Goal: Task Accomplishment & Management: Complete application form

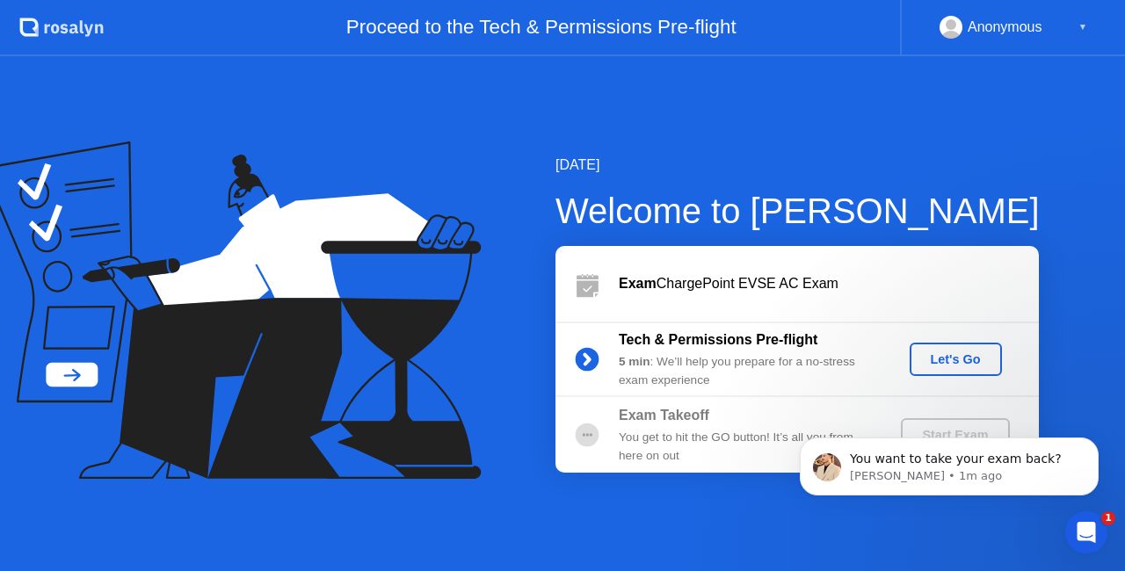
click at [942, 351] on div "You want to take your exam back? [PERSON_NAME] • 1m ago" at bounding box center [948, 386] width 323 height 220
click at [940, 459] on span "You want to take your exam back?" at bounding box center [956, 459] width 212 height 14
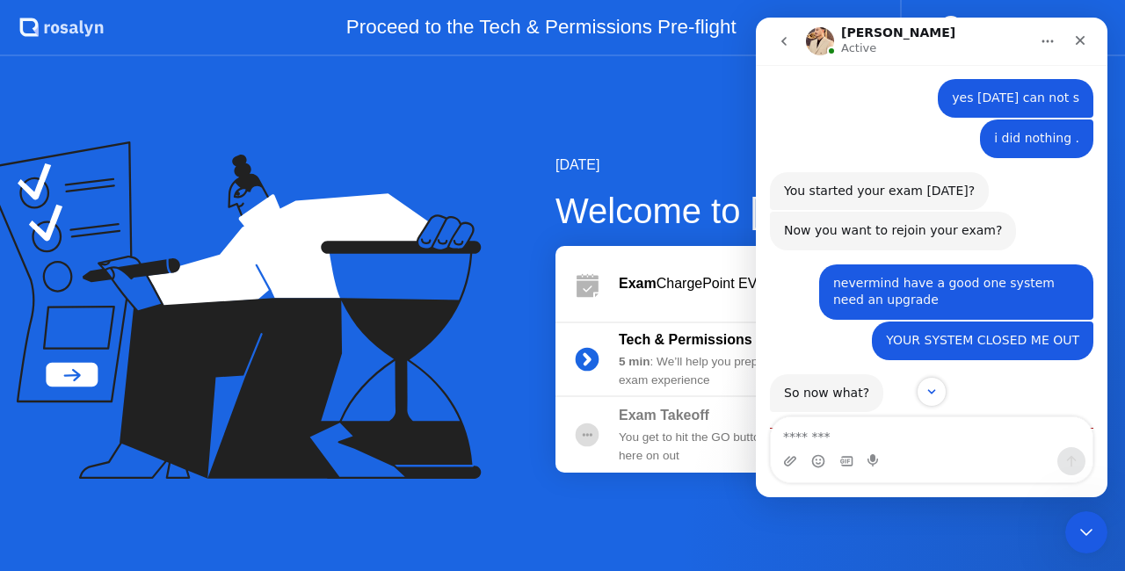
scroll to position [1848, 0]
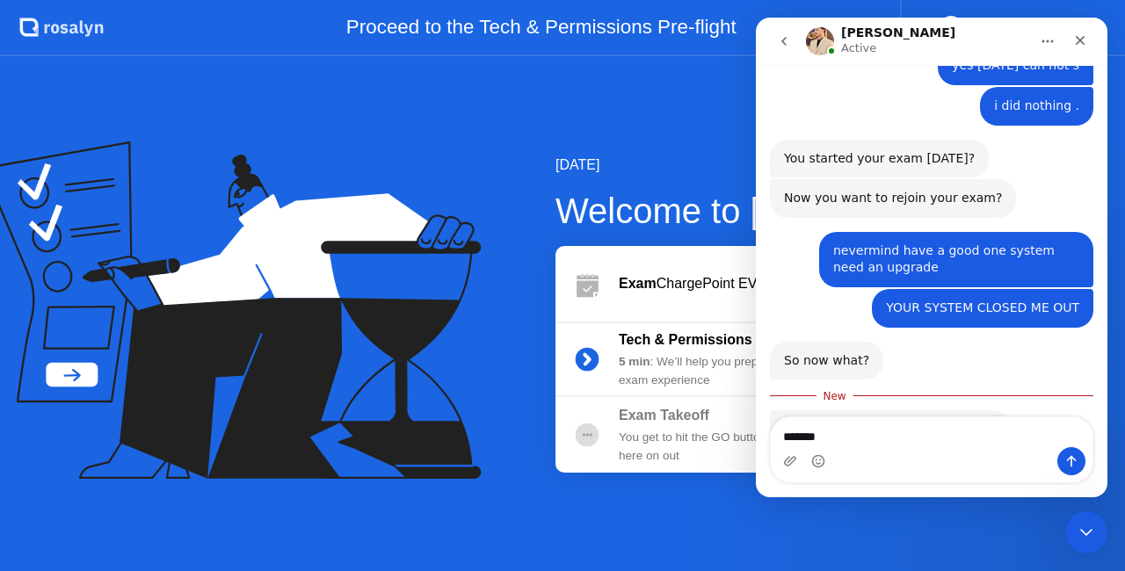
type textarea "*******"
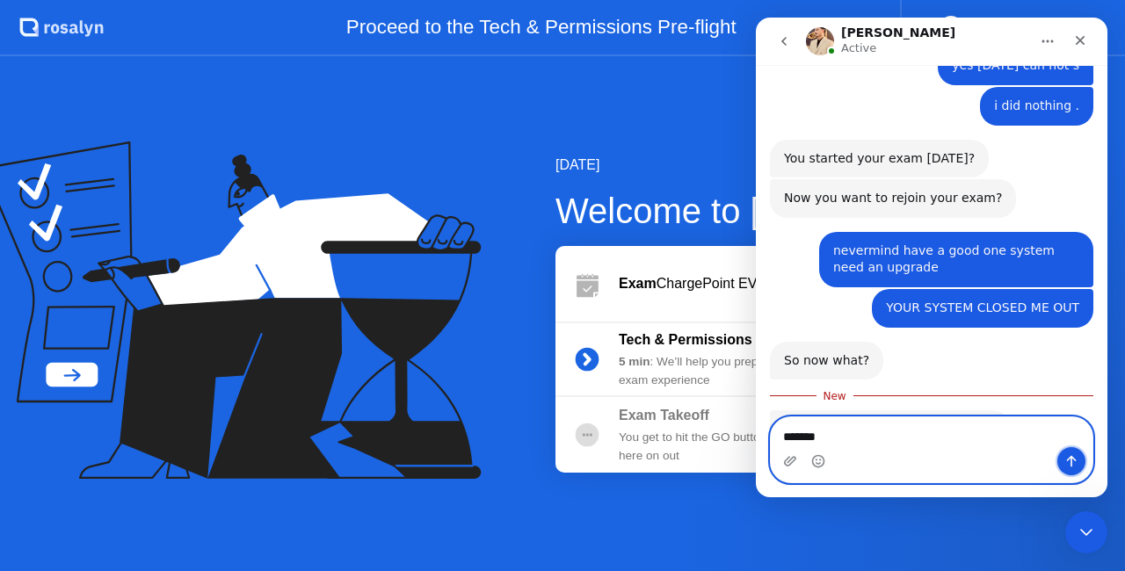
click at [1081, 462] on button "Send a message…" at bounding box center [1071, 461] width 28 height 28
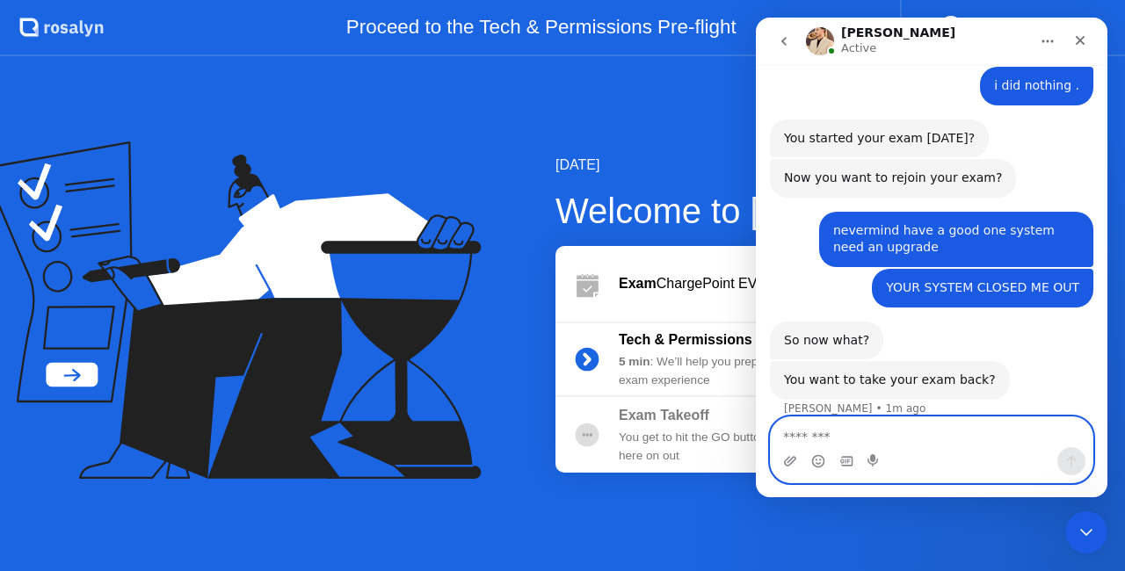
scroll to position [1871, 0]
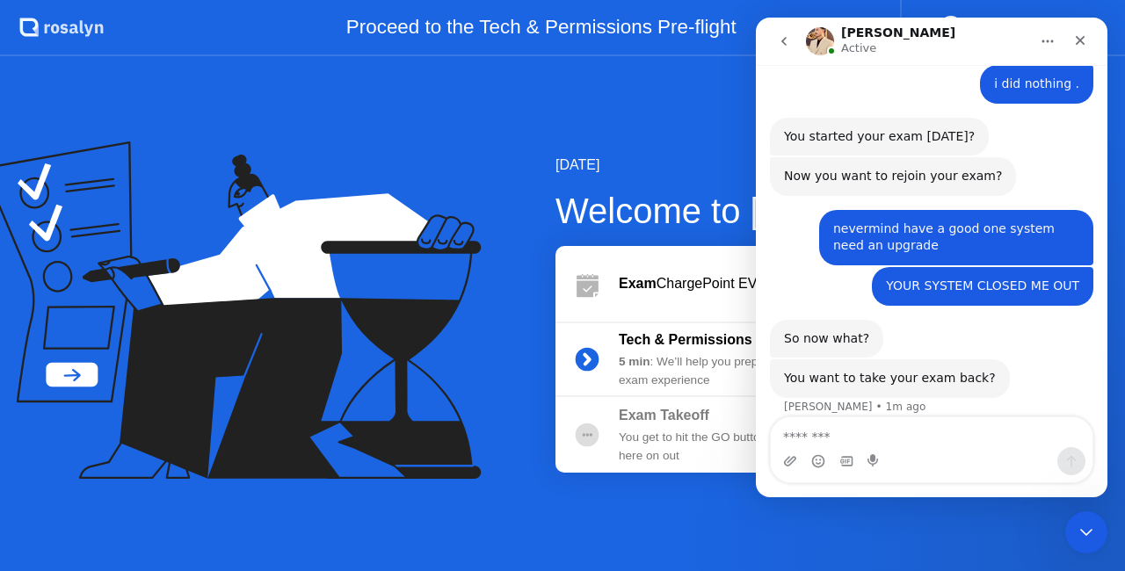
click at [664, 130] on div "[DATE] Welcome to [PERSON_NAME] Exam ChargePoint EVSE AC Exam Tech & Permission…" at bounding box center [562, 313] width 1125 height 515
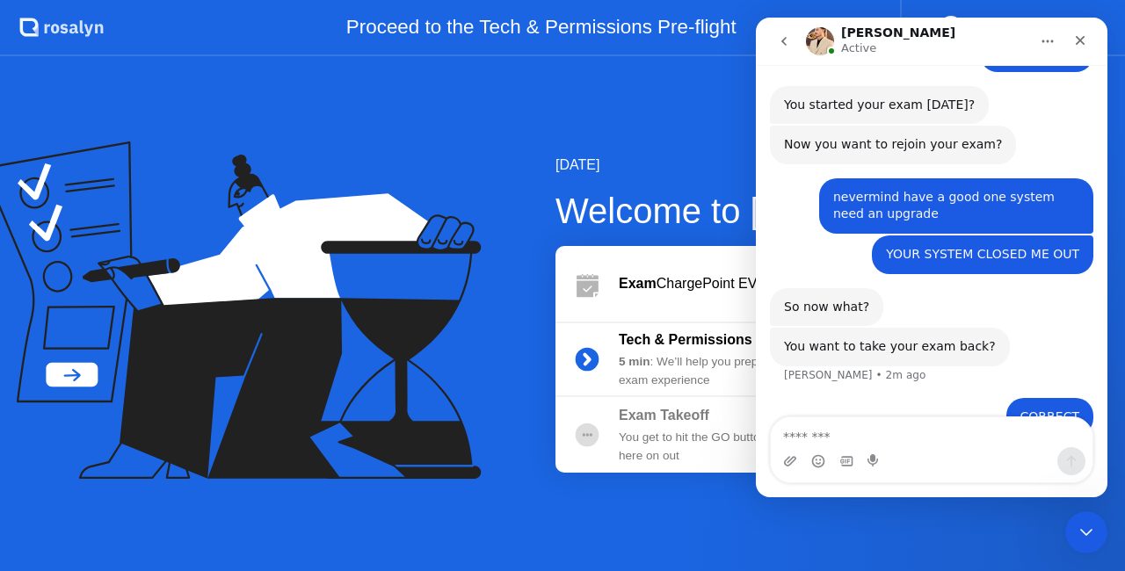
scroll to position [1940, 0]
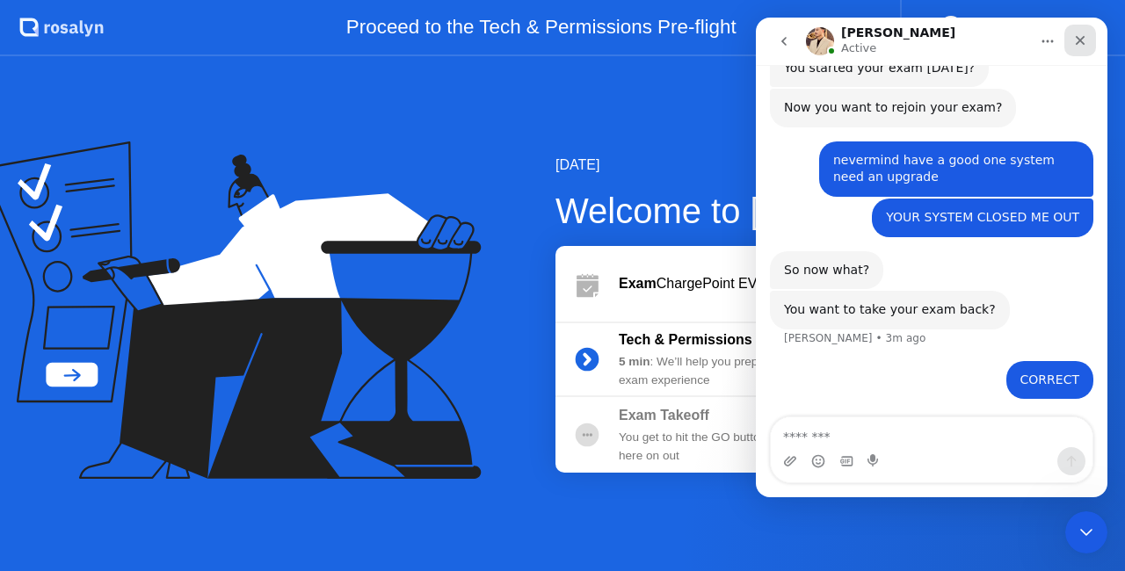
click at [1084, 44] on icon "Close" at bounding box center [1080, 40] width 14 height 14
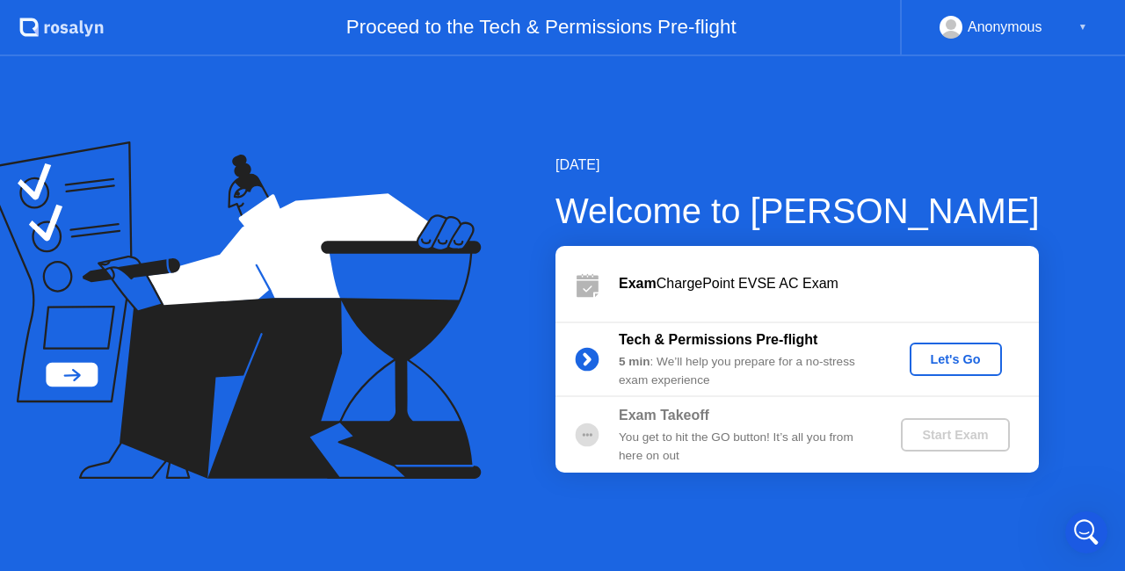
scroll to position [1437, 0]
click at [965, 357] on div "Let's Go" at bounding box center [955, 359] width 78 height 14
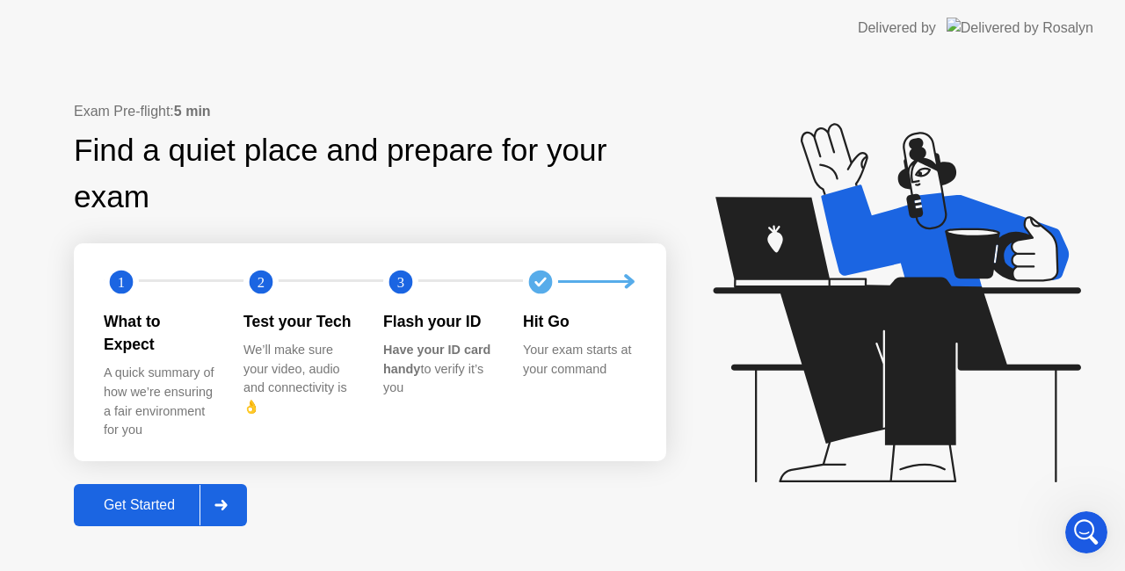
click at [232, 485] on div at bounding box center [220, 505] width 42 height 40
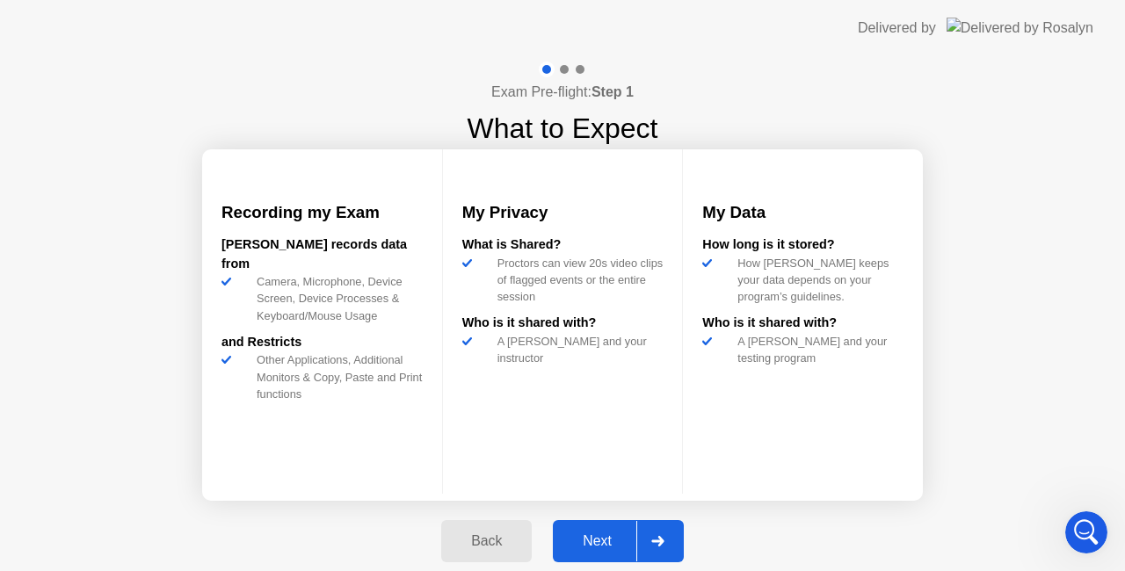
click at [669, 538] on div at bounding box center [657, 541] width 42 height 40
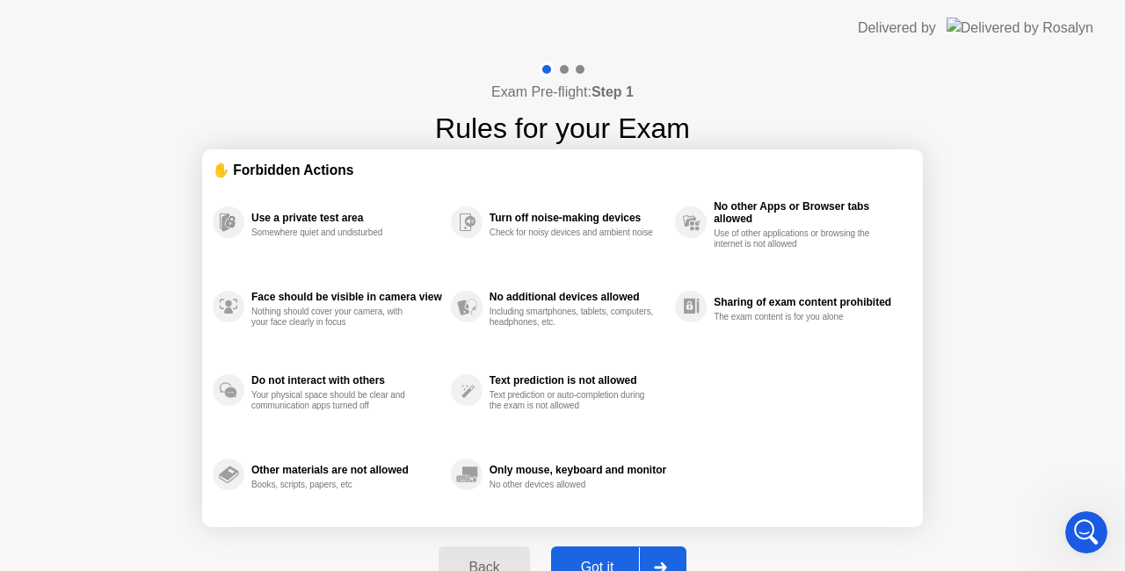
click at [670, 556] on div at bounding box center [660, 567] width 42 height 40
select select "Available cameras"
select select "Available speakers"
select select "Available microphones"
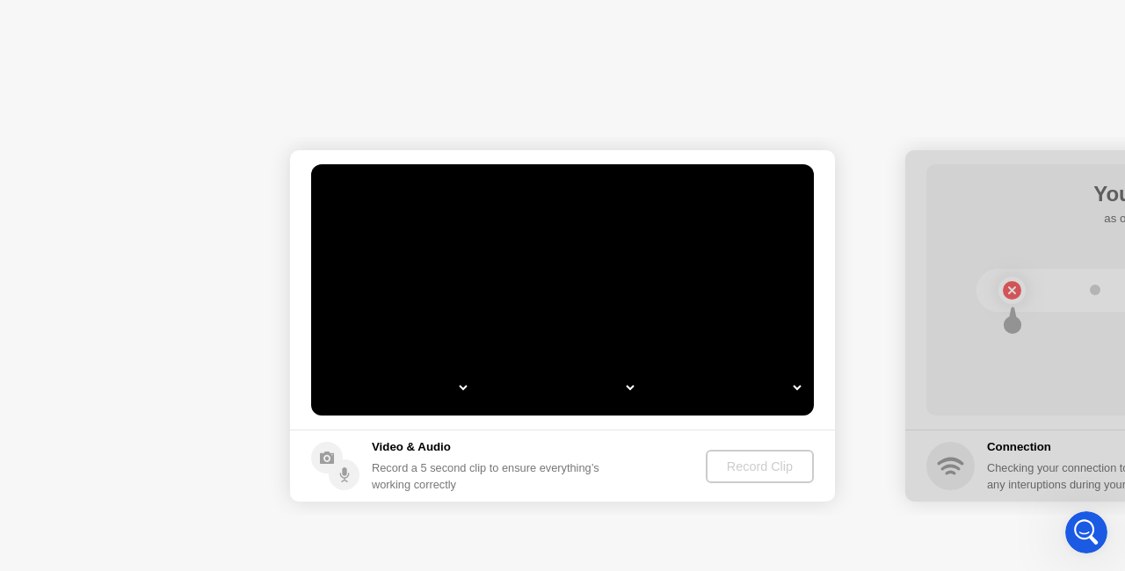
select select "*"
select select "**********"
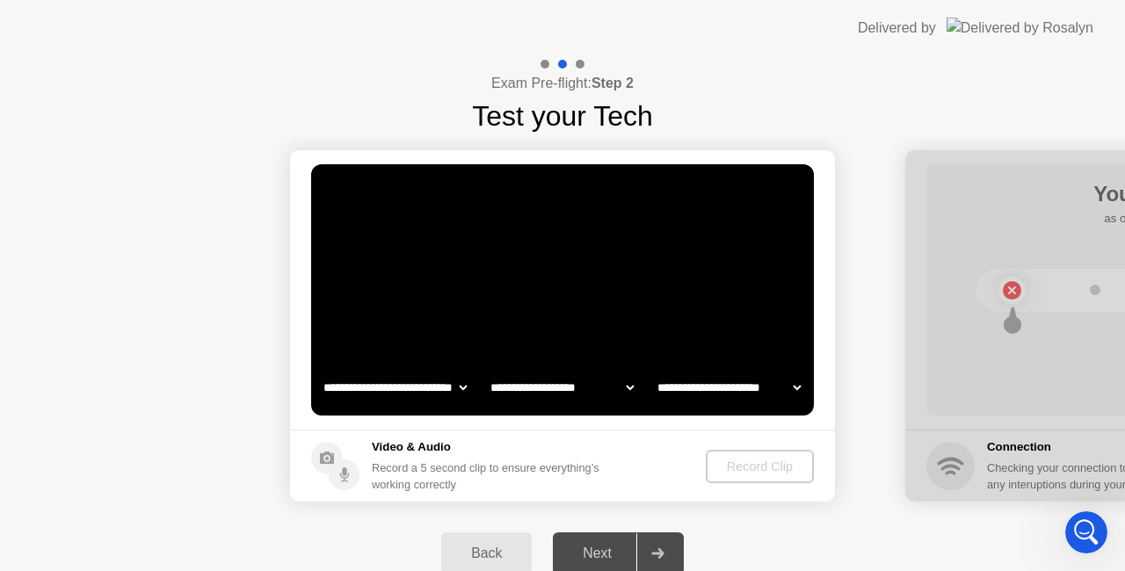
click at [647, 550] on div at bounding box center [657, 553] width 42 height 40
click at [606, 548] on div "Next" at bounding box center [597, 554] width 78 height 16
click at [751, 380] on select "**********" at bounding box center [729, 387] width 150 height 35
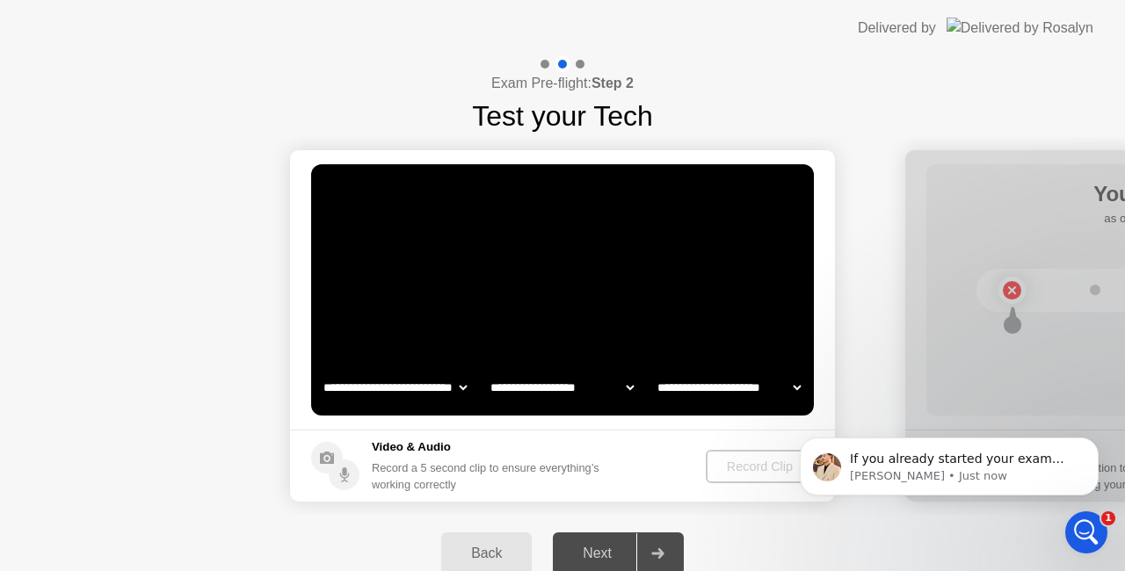
scroll to position [0, 0]
click at [892, 471] on p "[PERSON_NAME] • Just now" at bounding box center [963, 476] width 227 height 16
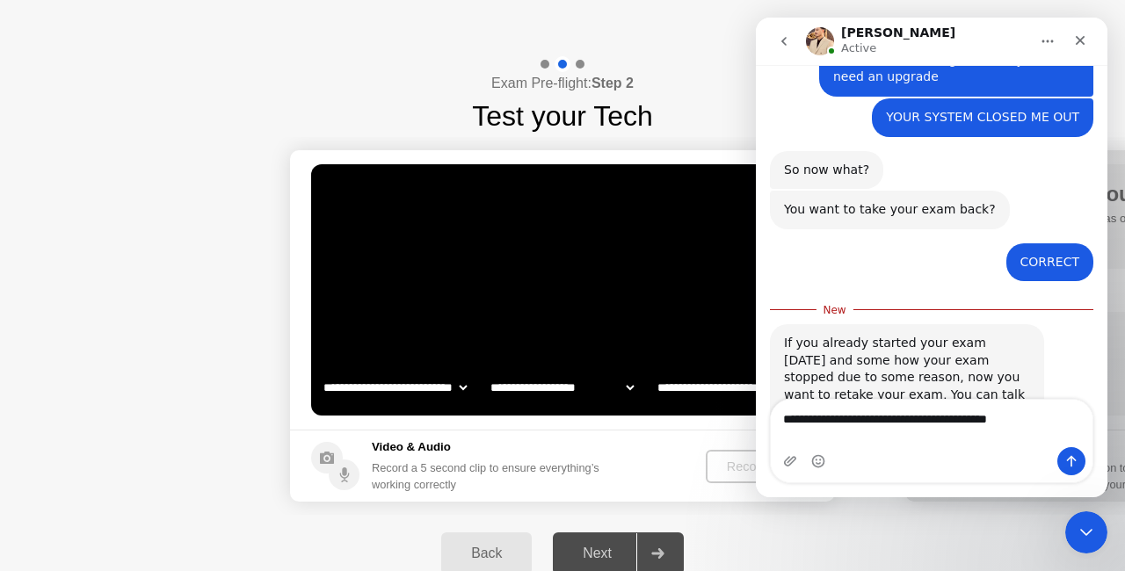
scroll to position [2057, 0]
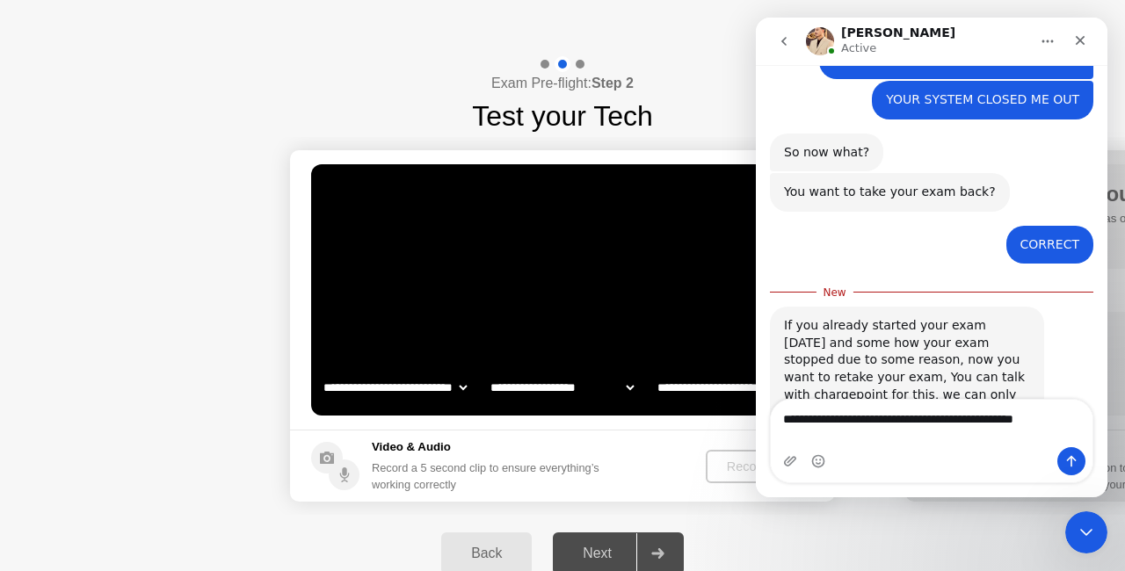
type textarea "**********"
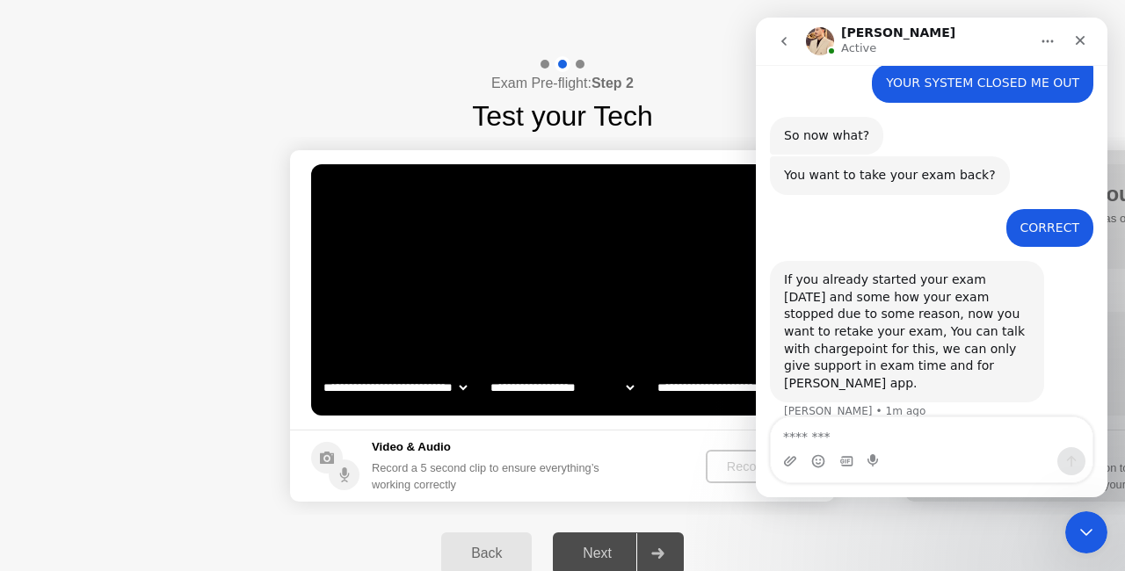
scroll to position [2079, 0]
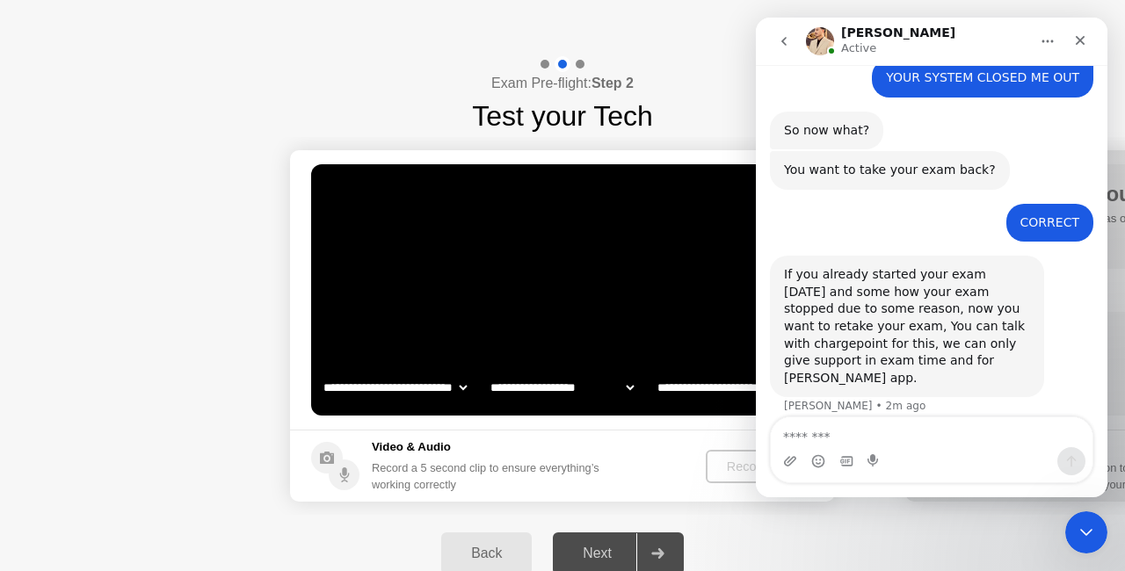
click at [664, 25] on header "Delivered by" at bounding box center [562, 28] width 1125 height 56
click at [875, 430] on textarea "Message…" at bounding box center [931, 432] width 322 height 30
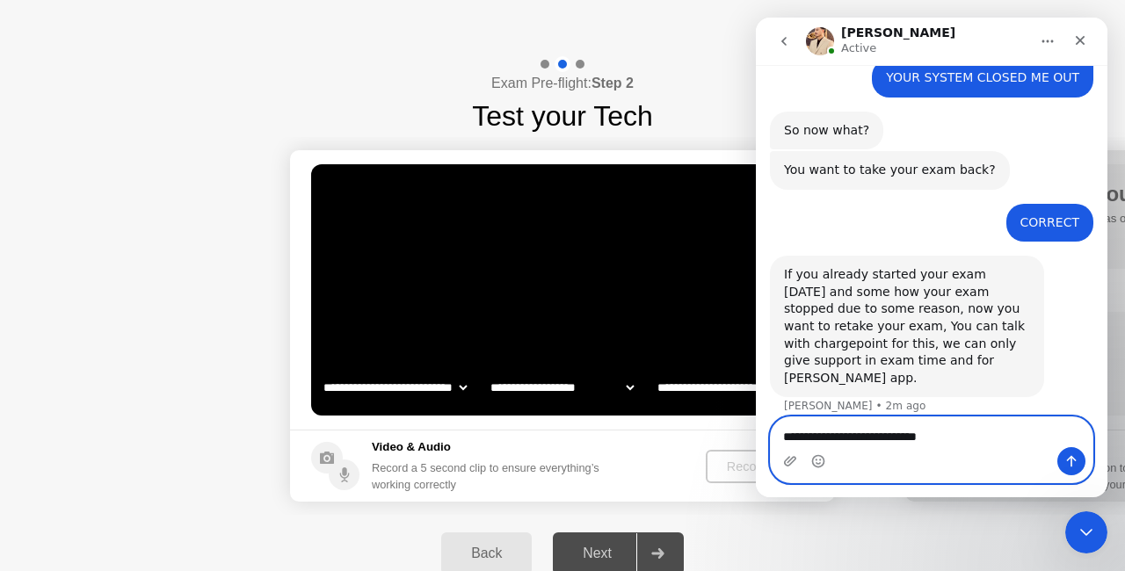
type textarea "**********"
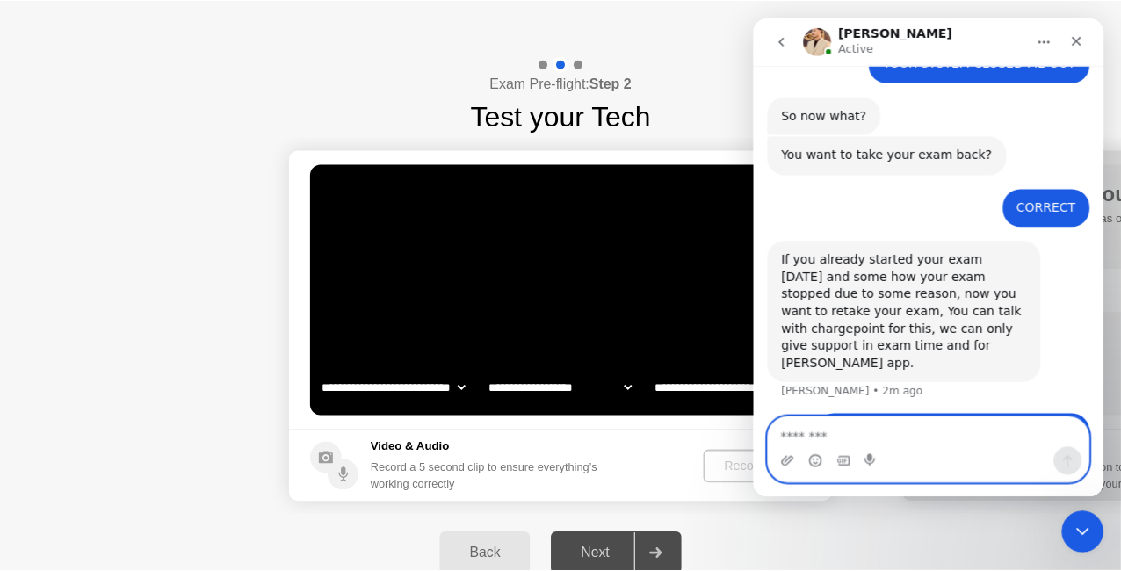
scroll to position [2120, 0]
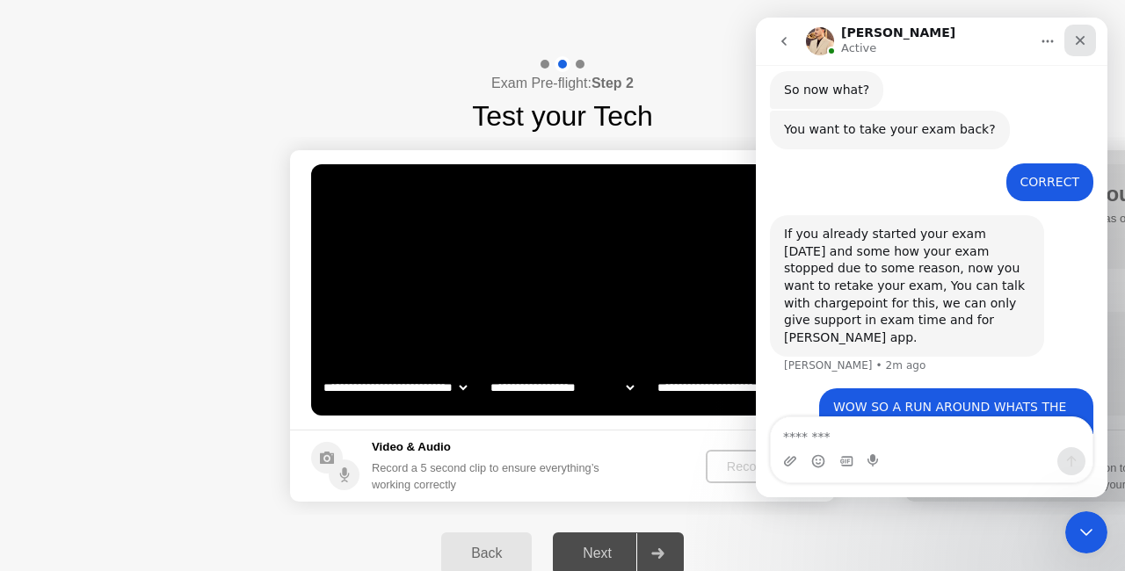
click at [1079, 53] on div "Close" at bounding box center [1080, 41] width 32 height 32
